Goal: Task Accomplishment & Management: Use online tool/utility

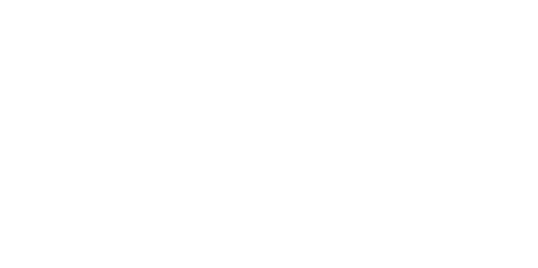
click at [280, 0] on html at bounding box center [269, 0] width 538 height 0
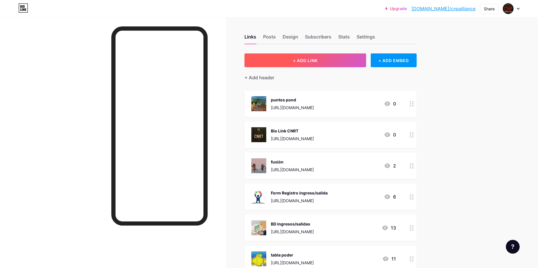
click at [322, 60] on button "+ ADD LINK" at bounding box center [306, 60] width 122 height 14
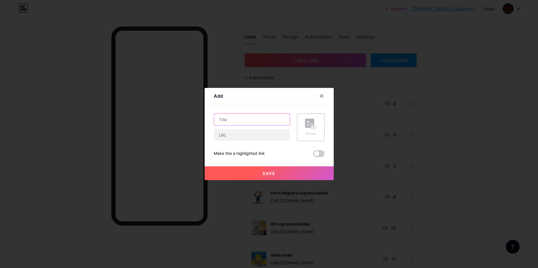
click at [247, 117] on input "text" at bounding box center [252, 119] width 76 height 11
type input "[GEOGRAPHIC_DATA]"
click at [244, 136] on input "text" at bounding box center [252, 134] width 76 height 11
paste input "[URL][DOMAIN_NAME]"
type input "[URL][DOMAIN_NAME]"
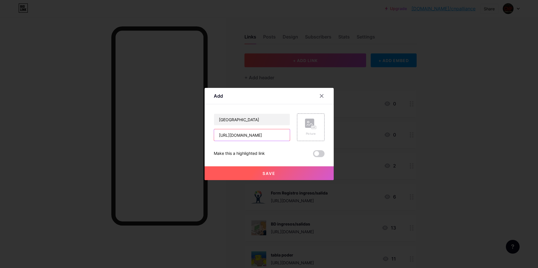
scroll to position [0, 108]
click at [312, 129] on rect at bounding box center [313, 127] width 5 height 3
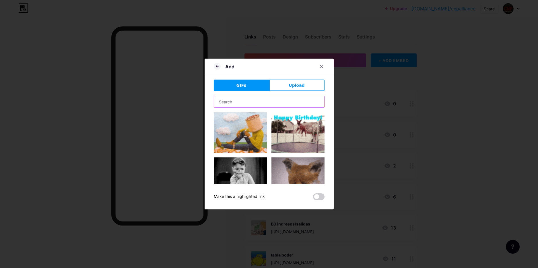
click at [269, 102] on input "text" at bounding box center [269, 101] width 110 height 11
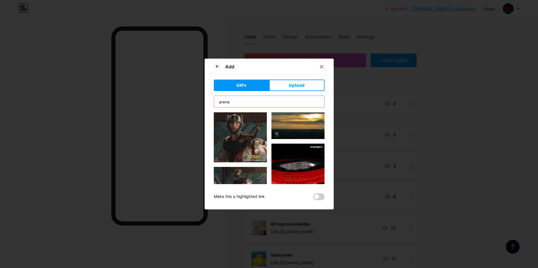
scroll to position [0, 0]
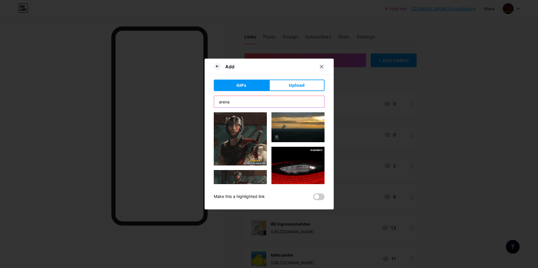
click at [252, 102] on input "arena" at bounding box center [269, 101] width 110 height 11
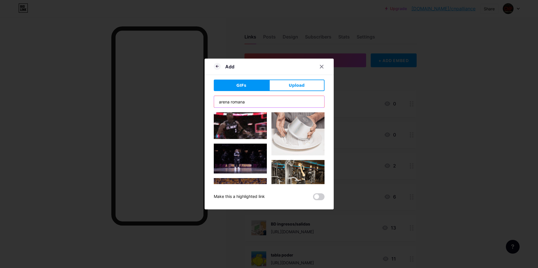
scroll to position [194, 0]
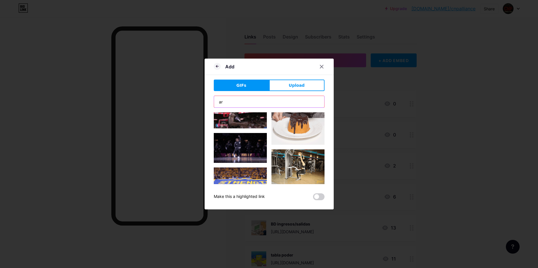
type input "a"
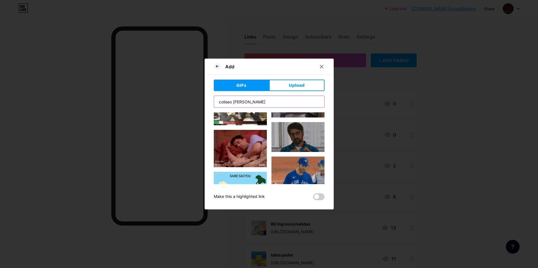
scroll to position [0, 0]
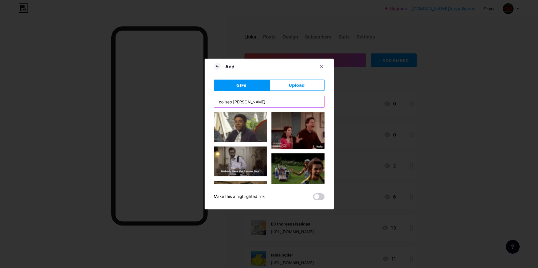
click at [243, 102] on input "coliseo [PERSON_NAME]" at bounding box center [269, 101] width 110 height 11
type input "arena"
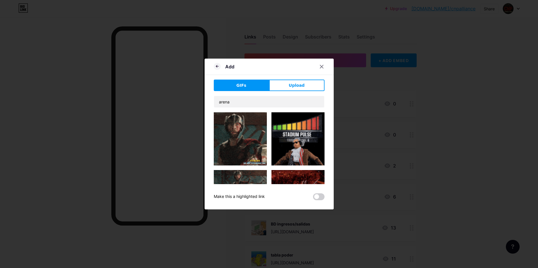
click at [243, 125] on img at bounding box center [240, 138] width 53 height 53
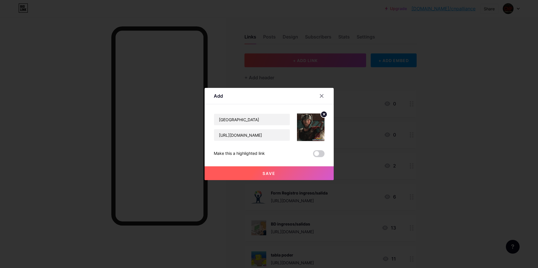
click at [268, 173] on span "Save" at bounding box center [269, 173] width 13 height 5
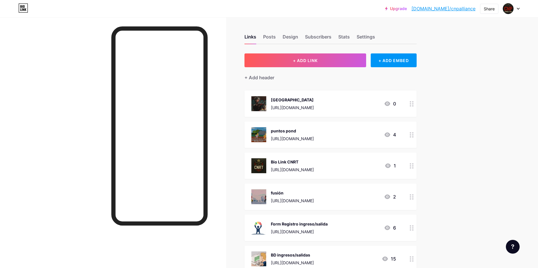
click at [301, 96] on div "[GEOGRAPHIC_DATA] [URL][DOMAIN_NAME] 0" at bounding box center [331, 103] width 172 height 26
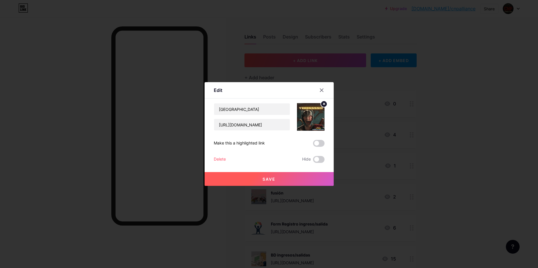
click at [505, 64] on div at bounding box center [269, 134] width 538 height 268
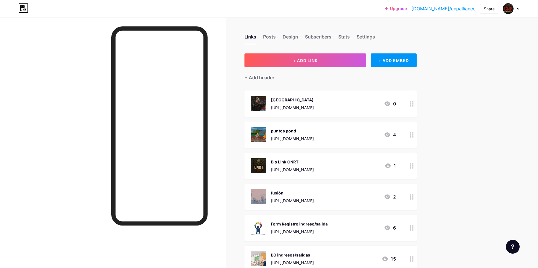
click at [460, 10] on link "[DOMAIN_NAME]/cnpalliance" at bounding box center [444, 8] width 64 height 7
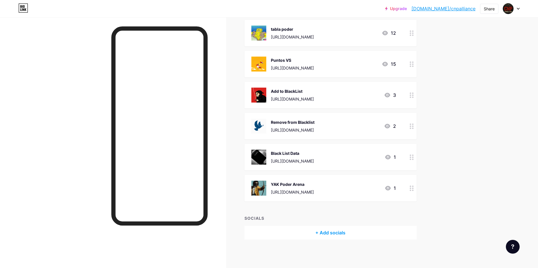
click at [412, 190] on icon at bounding box center [412, 187] width 4 height 5
click at [223, 159] on div "Delete" at bounding box center [220, 159] width 12 height 7
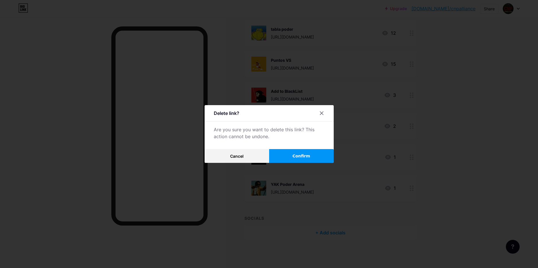
click at [288, 155] on button "Confirm" at bounding box center [301, 156] width 65 height 14
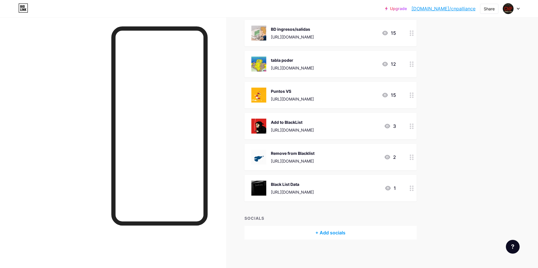
scroll to position [146, 0]
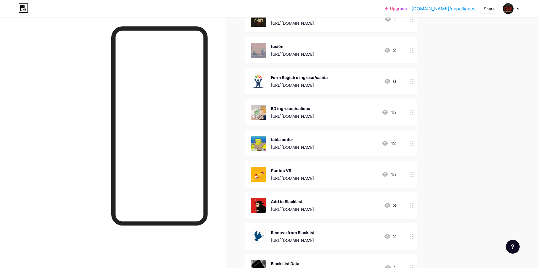
click at [300, 145] on div "[URL][DOMAIN_NAME]" at bounding box center [292, 147] width 43 height 6
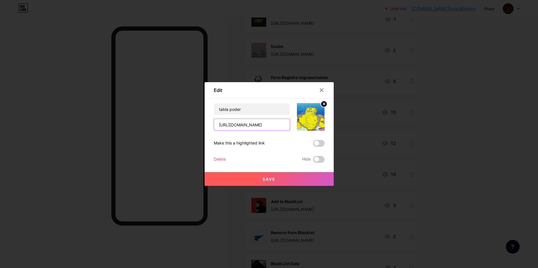
click at [269, 123] on input "[URL][DOMAIN_NAME]" at bounding box center [252, 124] width 76 height 11
click at [268, 123] on input "[URL][DOMAIN_NAME]" at bounding box center [252, 124] width 76 height 11
